Goal: Navigation & Orientation: Find specific page/section

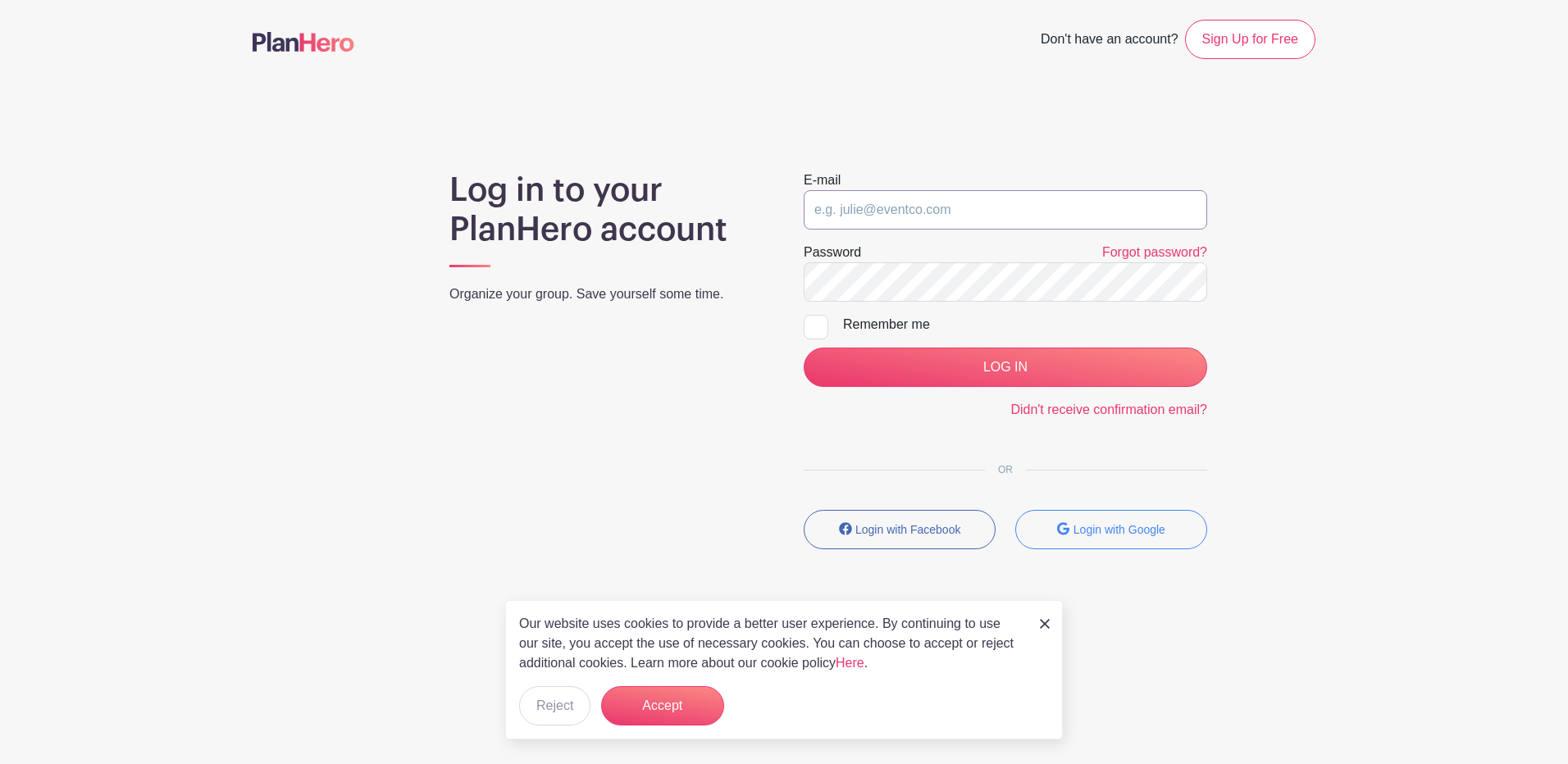
click at [906, 207] on input "email" at bounding box center [1005, 210] width 403 height 39
click at [906, 210] on input "email" at bounding box center [1005, 210] width 403 height 39
type input "howards@aurora.il.us"
click at [804, 348] on input "LOG IN" at bounding box center [1005, 367] width 403 height 39
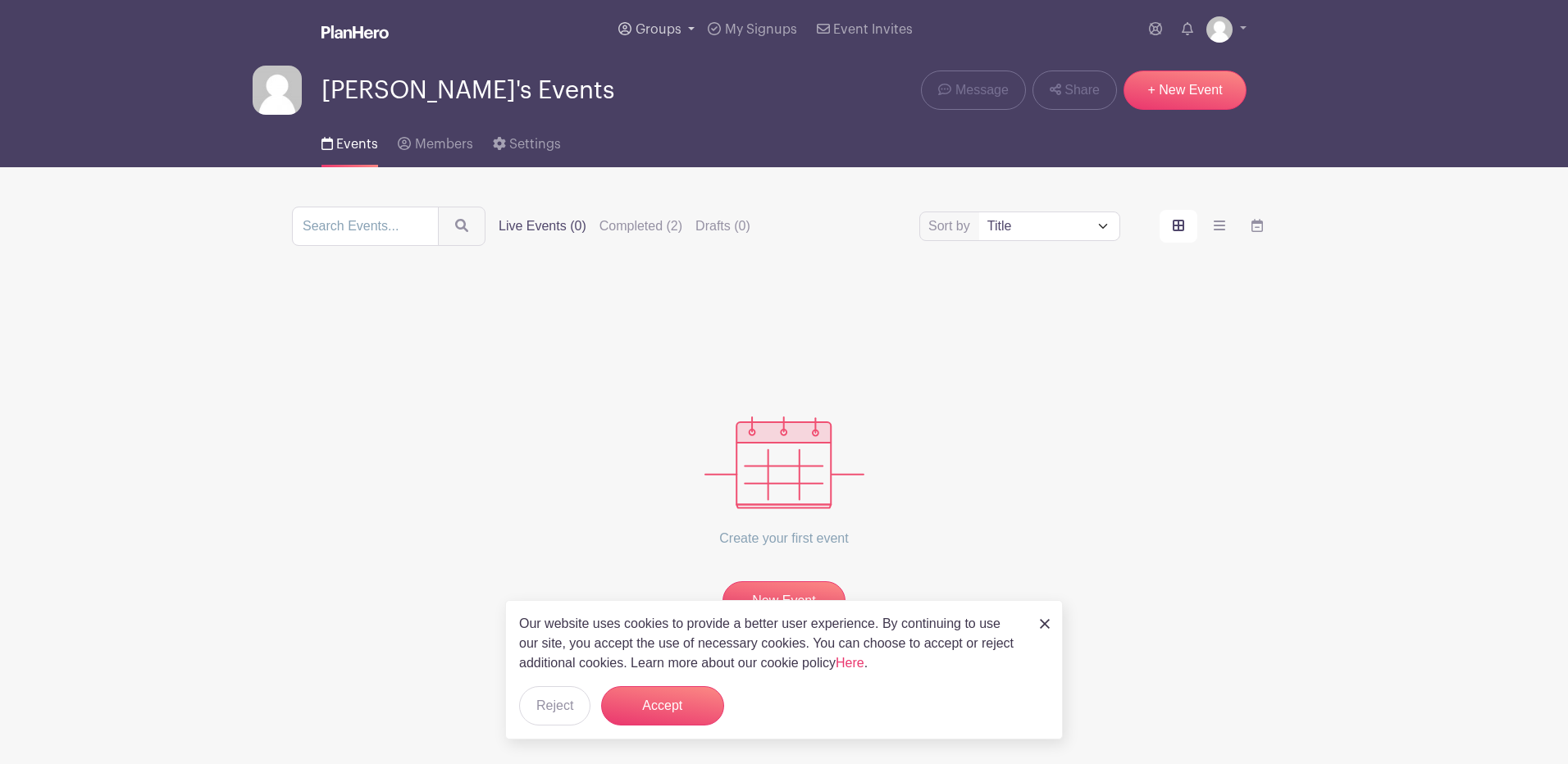
click at [663, 37] on link "Groups" at bounding box center [656, 29] width 89 height 59
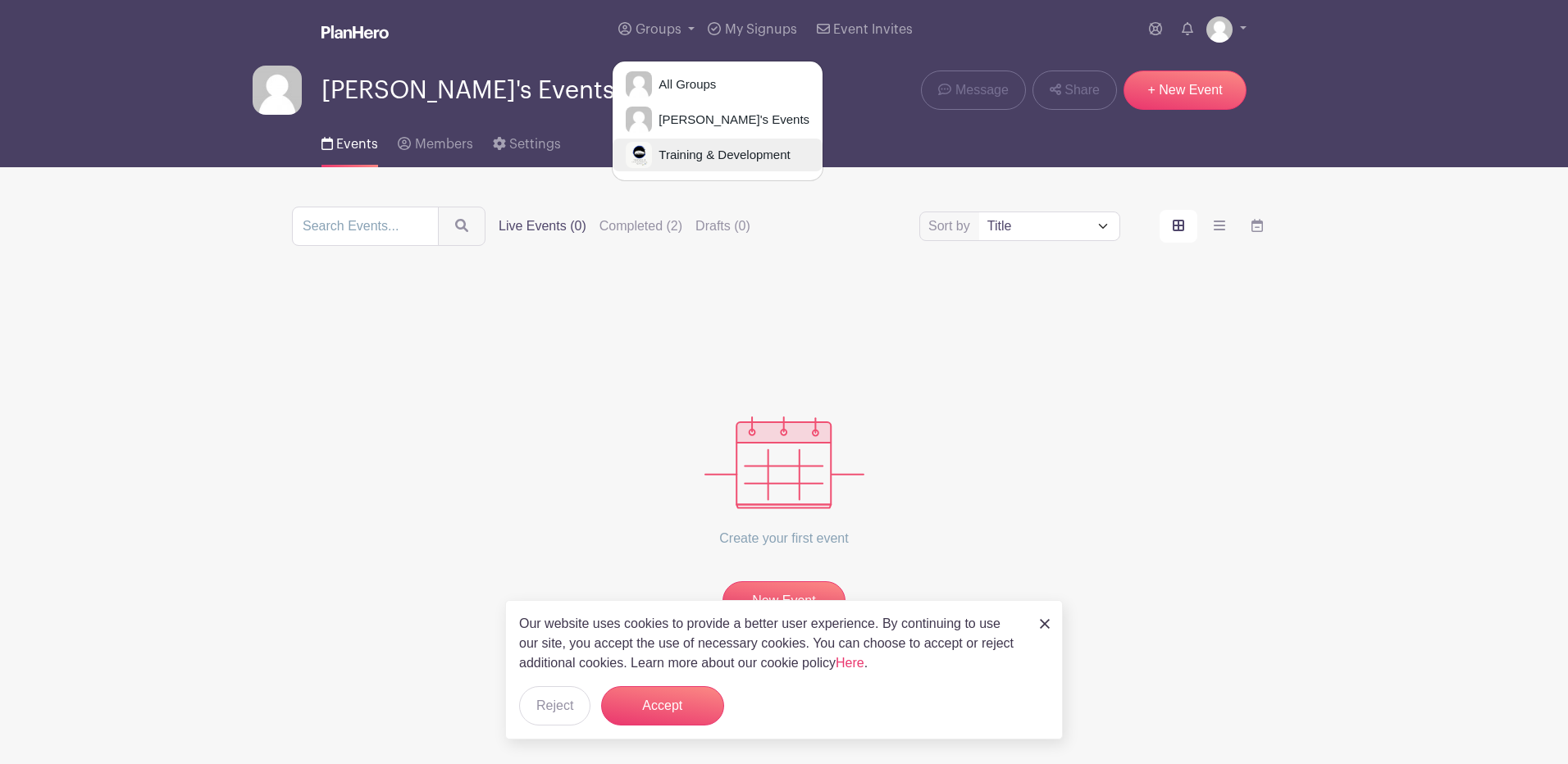
click at [692, 147] on span "Training & Development" at bounding box center [721, 155] width 138 height 19
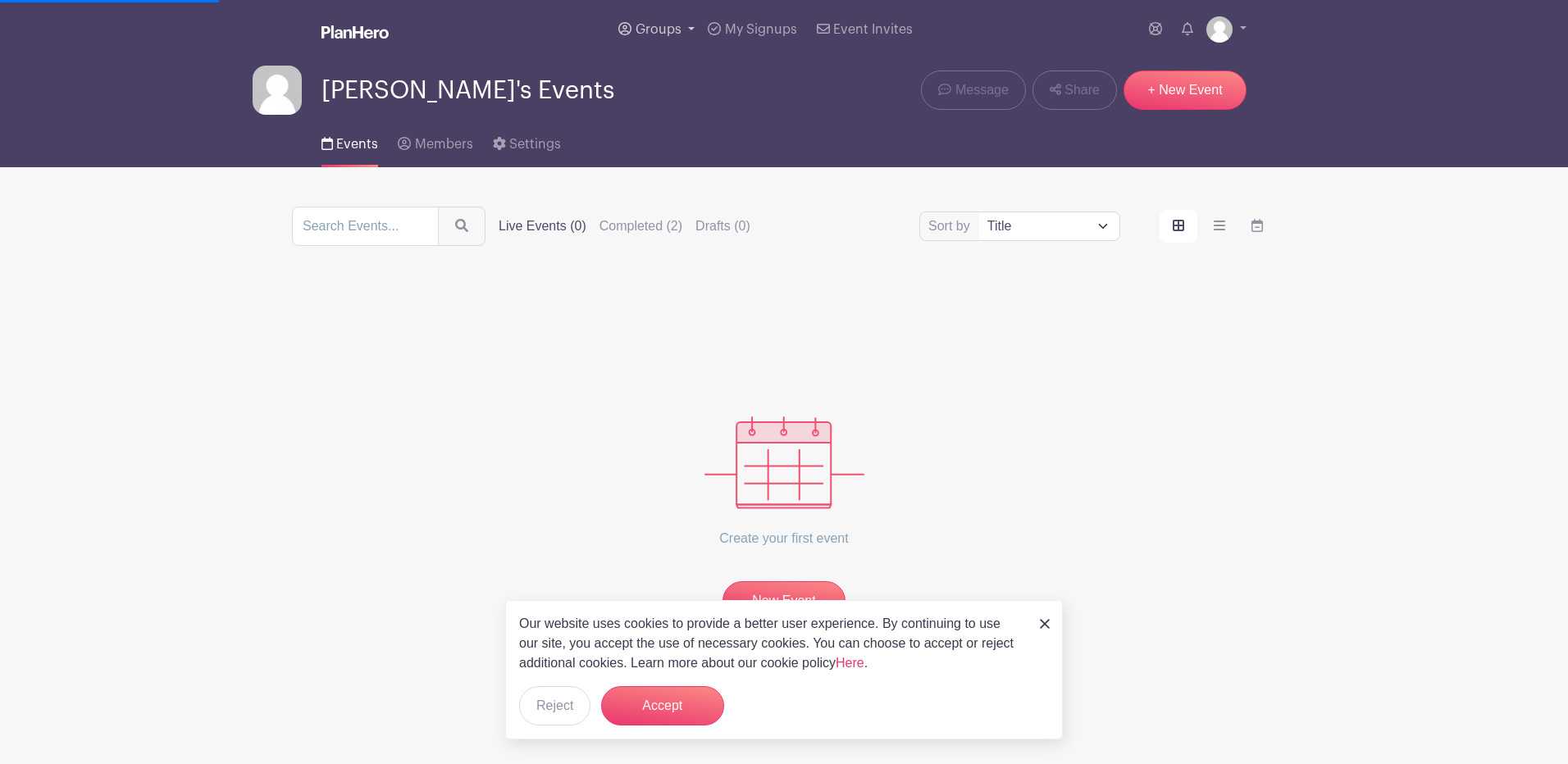
click at [648, 35] on span "Groups" at bounding box center [658, 29] width 46 height 13
